Goal: Task Accomplishment & Management: Manage account settings

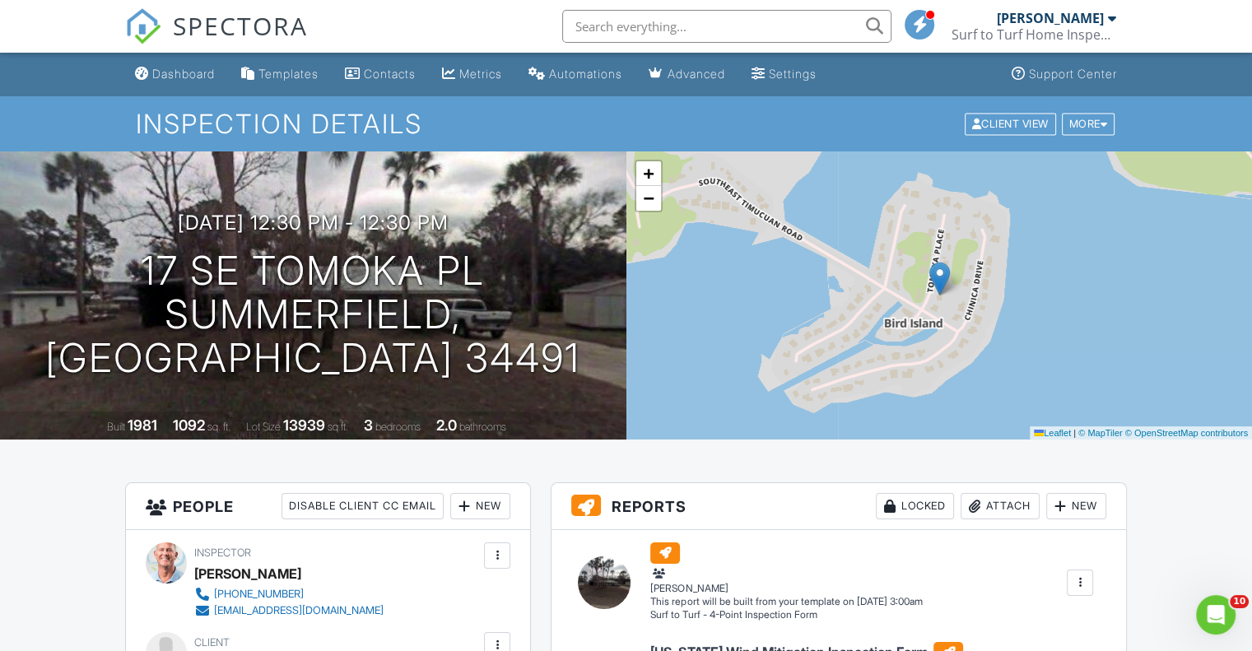
click at [1113, 16] on div at bounding box center [1112, 18] width 8 height 13
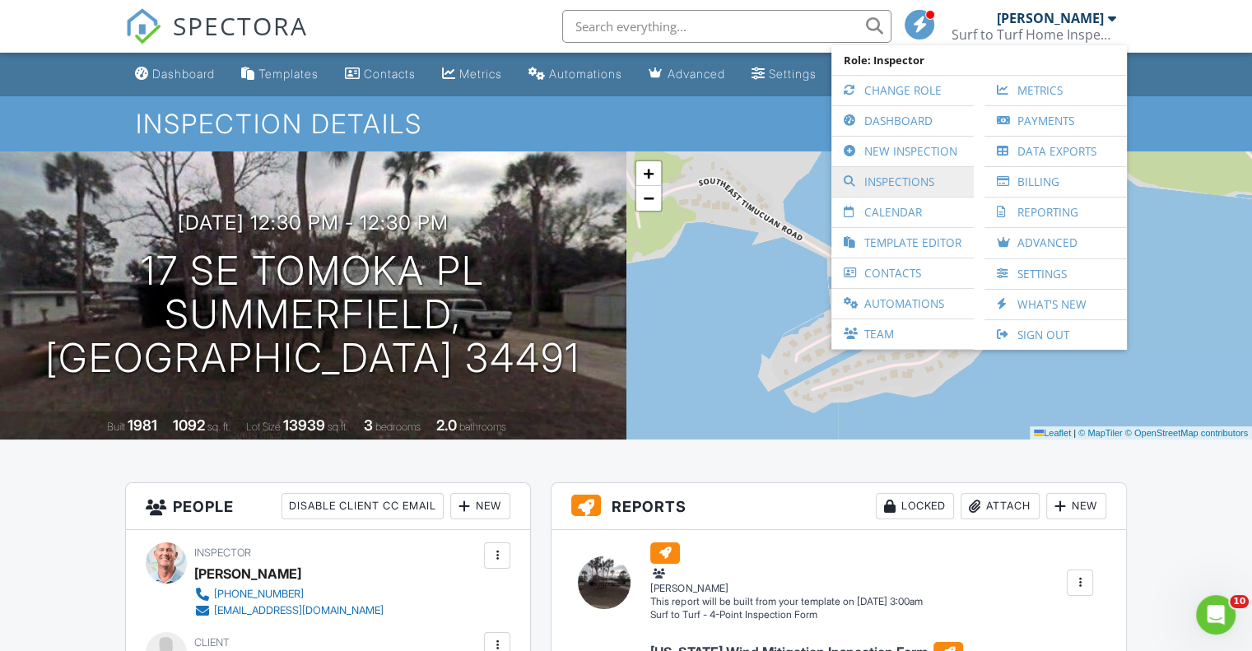
click at [921, 178] on link "Inspections" at bounding box center [902, 182] width 126 height 30
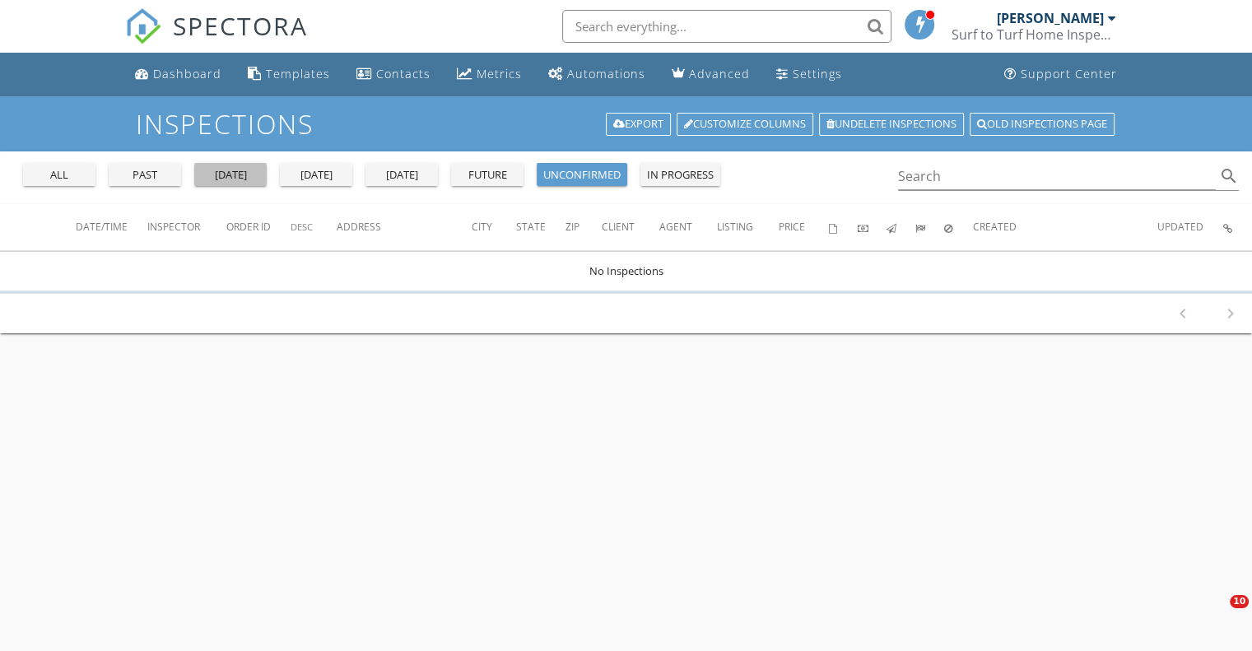
click at [235, 177] on div "[DATE]" at bounding box center [230, 175] width 59 height 16
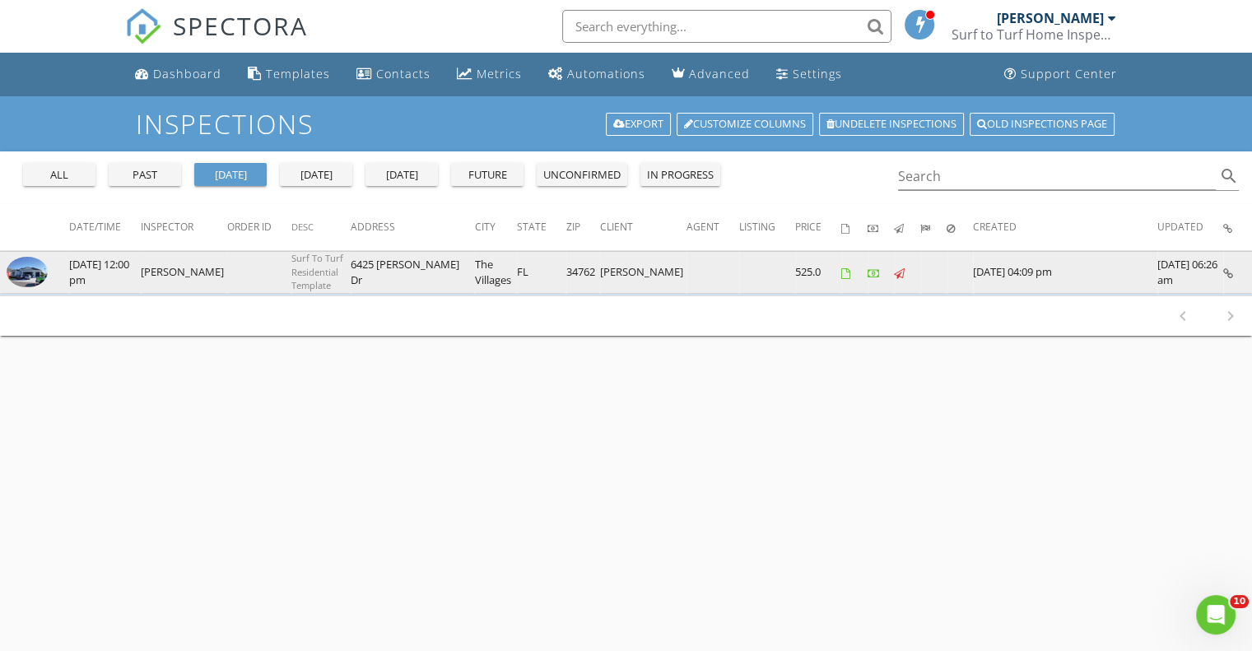
click at [8, 270] on img at bounding box center [27, 272] width 41 height 31
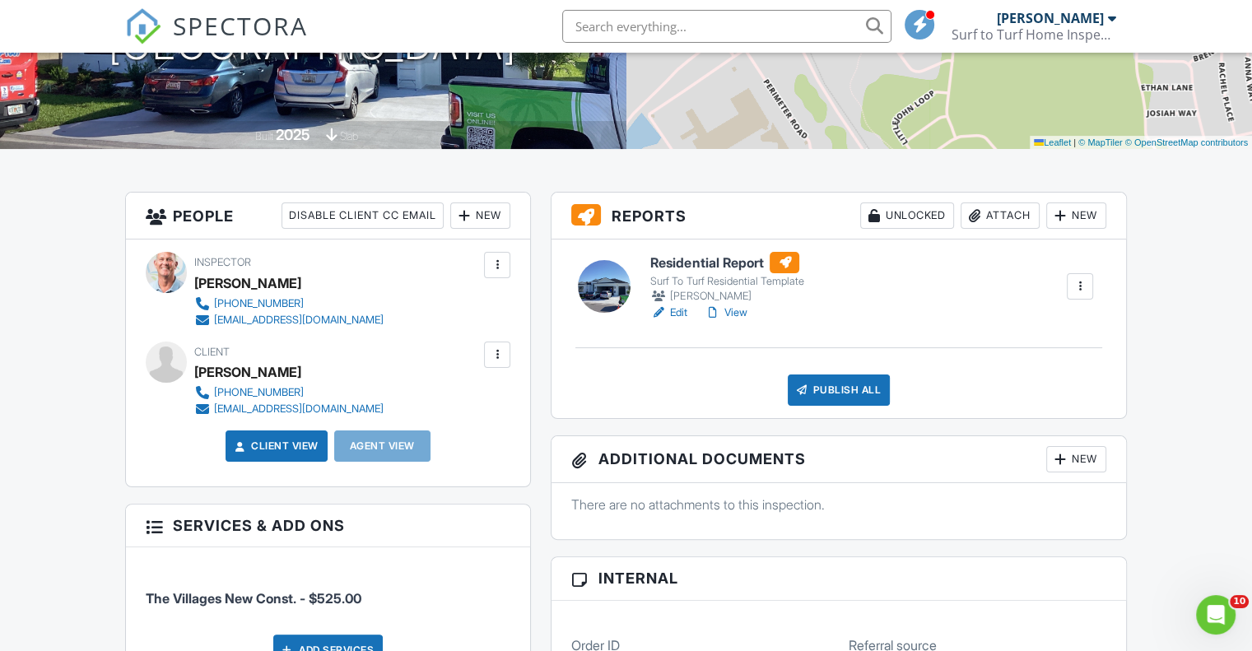
click at [734, 312] on link "View" at bounding box center [725, 313] width 43 height 16
